Goal: Task Accomplishment & Management: Use online tool/utility

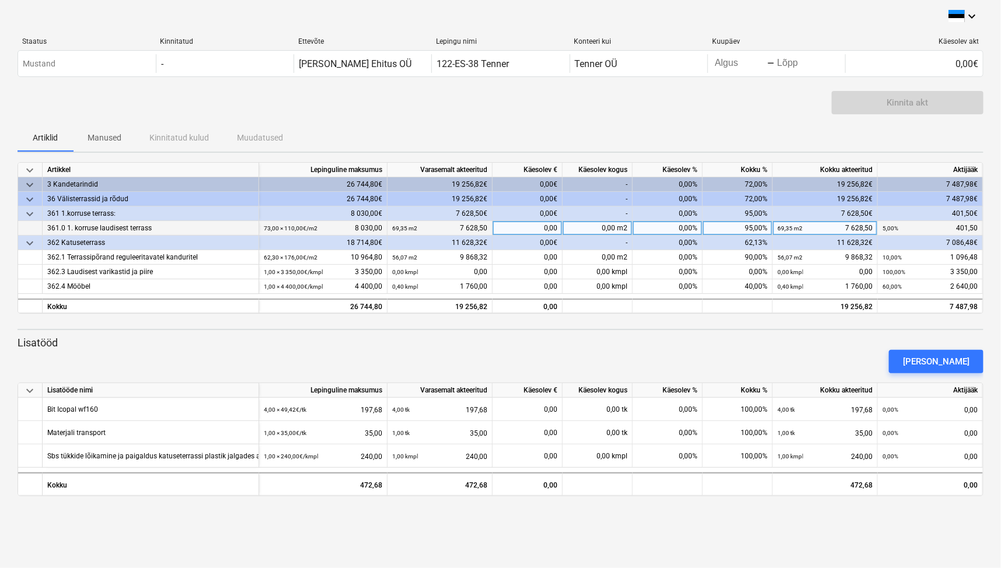
click at [687, 227] on div "0,00%" at bounding box center [667, 228] width 70 height 15
type input "100"
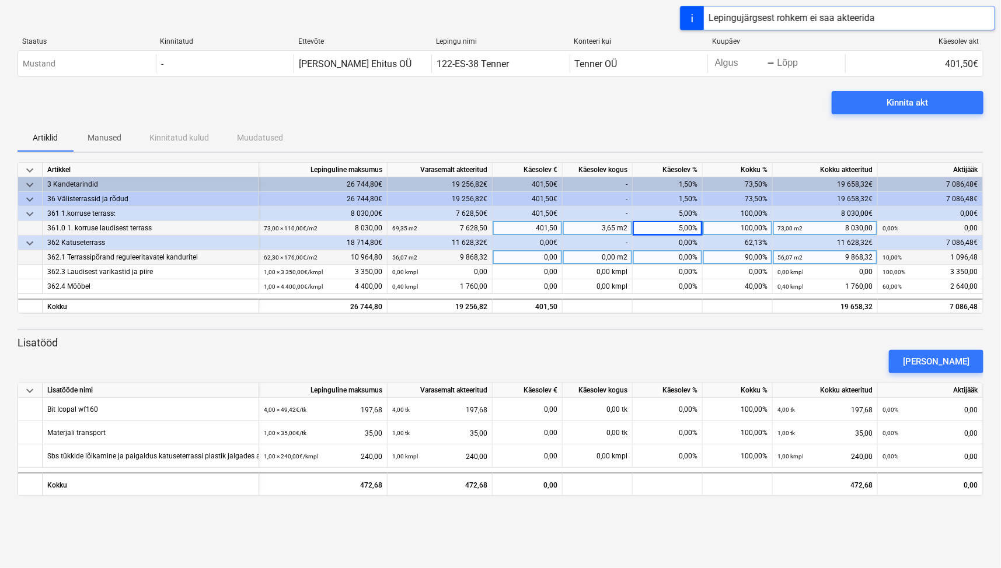
click at [691, 260] on div "0,00%" at bounding box center [667, 257] width 70 height 15
type input "100"
click at [691, 260] on div "10,00%" at bounding box center [667, 257] width 70 height 15
type input "100"
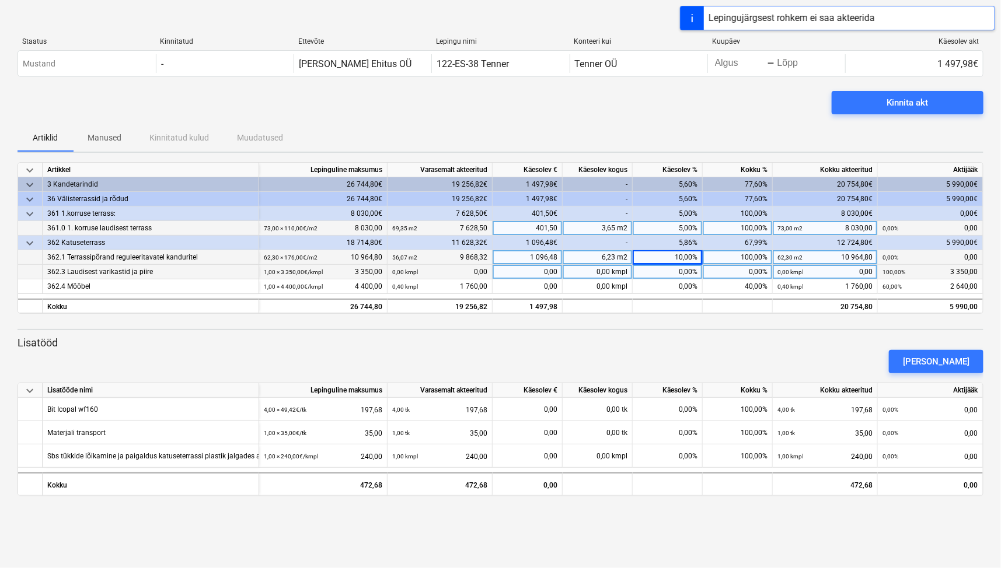
click at [691, 273] on div "0,00%" at bounding box center [667, 272] width 70 height 15
type input "100"
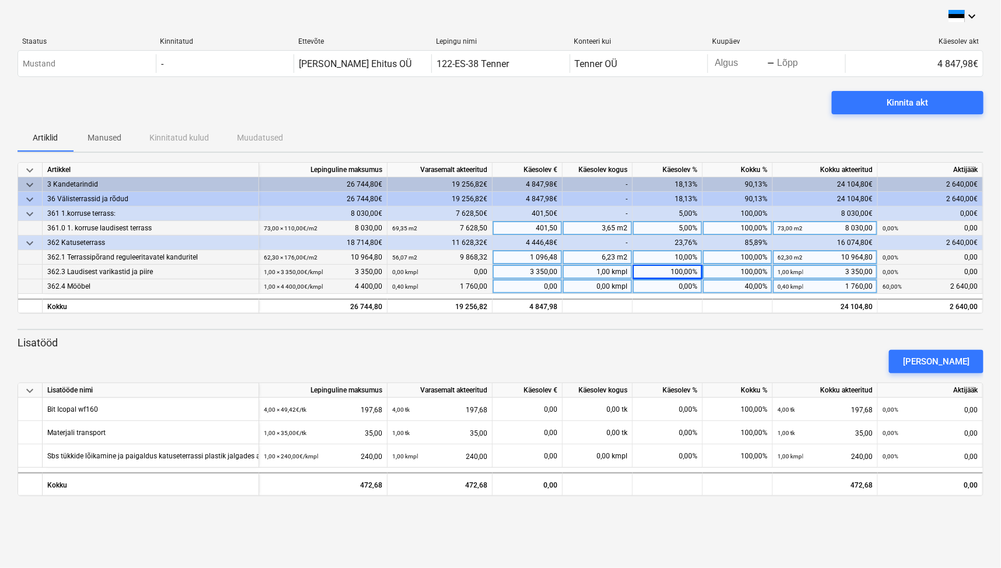
click at [694, 287] on div "0,00%" at bounding box center [667, 286] width 70 height 15
type input "100"
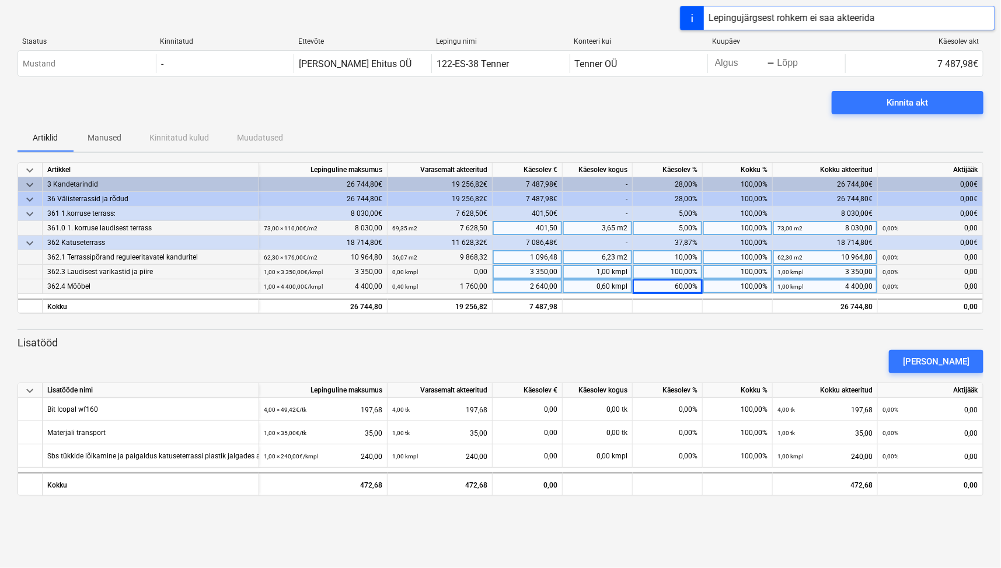
click at [746, 340] on p "Lisatööd" at bounding box center [501, 343] width 966 height 14
click at [964, 357] on div "[PERSON_NAME]" at bounding box center [936, 361] width 67 height 15
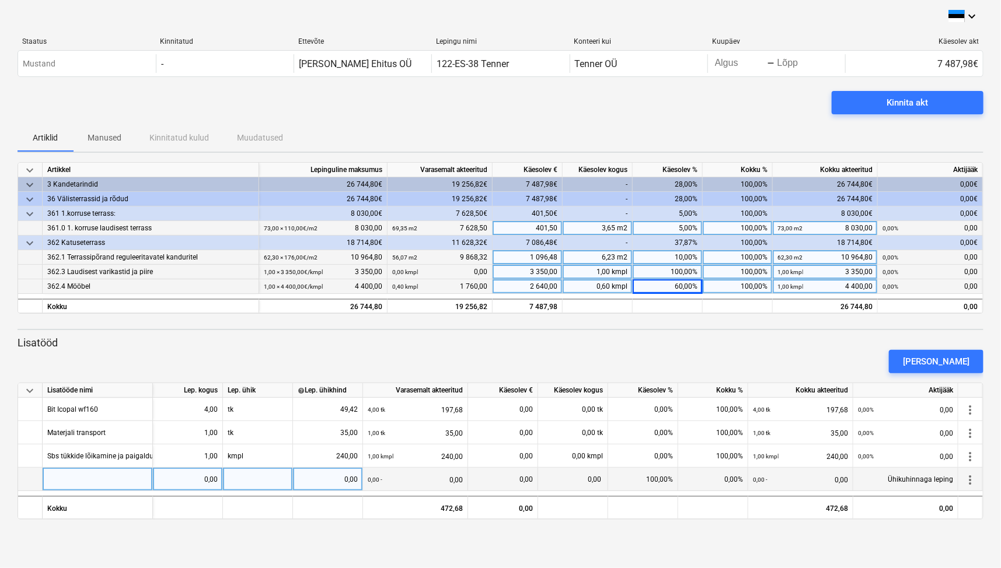
click at [65, 481] on div at bounding box center [98, 479] width 110 height 23
type input "Koostööpakkumine nr 8925"
click at [270, 480] on div at bounding box center [258, 479] width 70 height 23
type input "kmpl"
click at [337, 481] on div "0,00" at bounding box center [328, 479] width 60 height 23
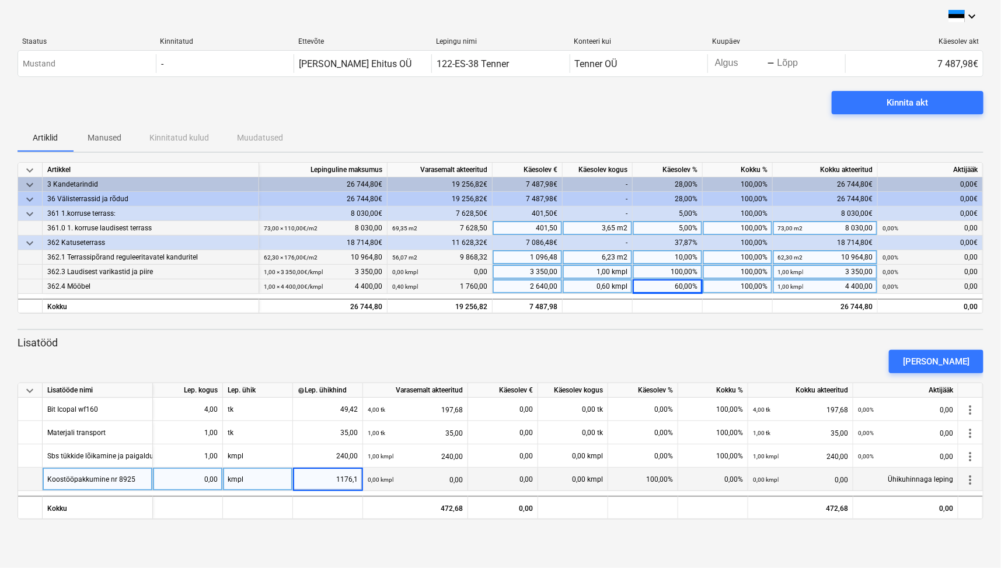
type input "1176,13"
click at [734, 478] on div "0,00%" at bounding box center [713, 479] width 70 height 23
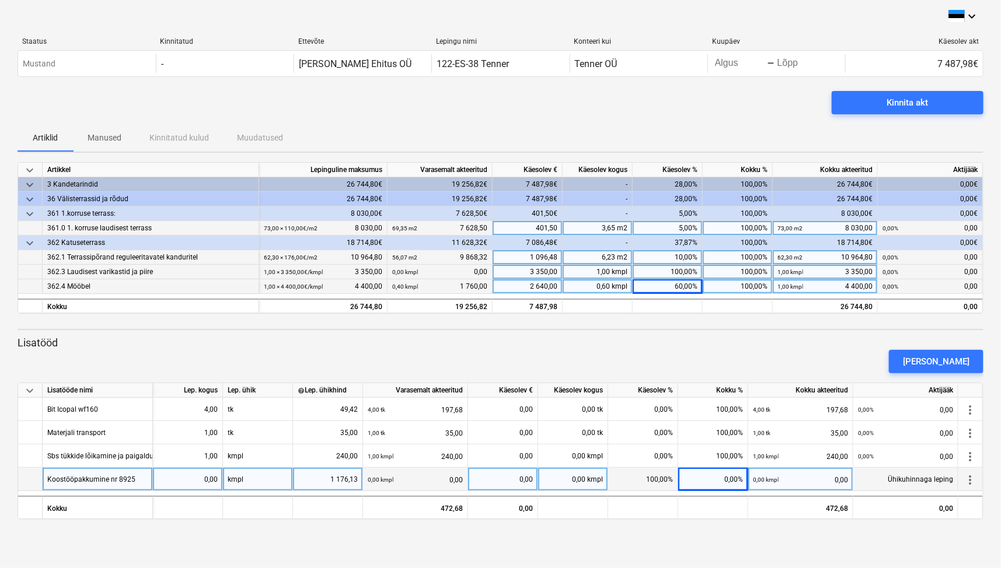
click at [734, 478] on div "0,00%" at bounding box center [713, 479] width 70 height 23
click at [192, 481] on div "0,00" at bounding box center [188, 479] width 60 height 23
type input "1"
click at [737, 476] on div "0,00%" at bounding box center [713, 479] width 70 height 23
type input "100"
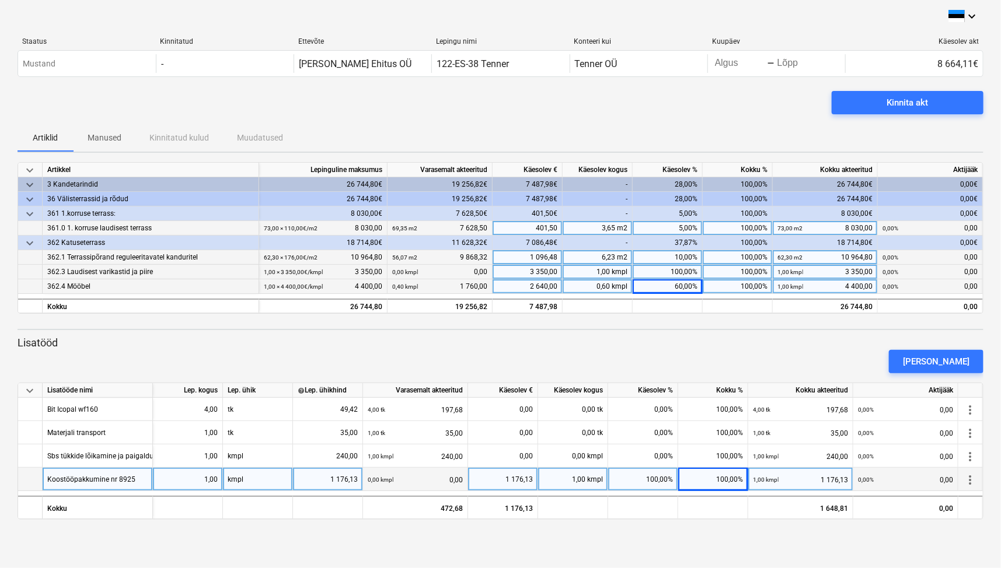
click at [470, 109] on div "Kinnita akt" at bounding box center [501, 107] width 966 height 33
